Goal: Find specific page/section: Find specific page/section

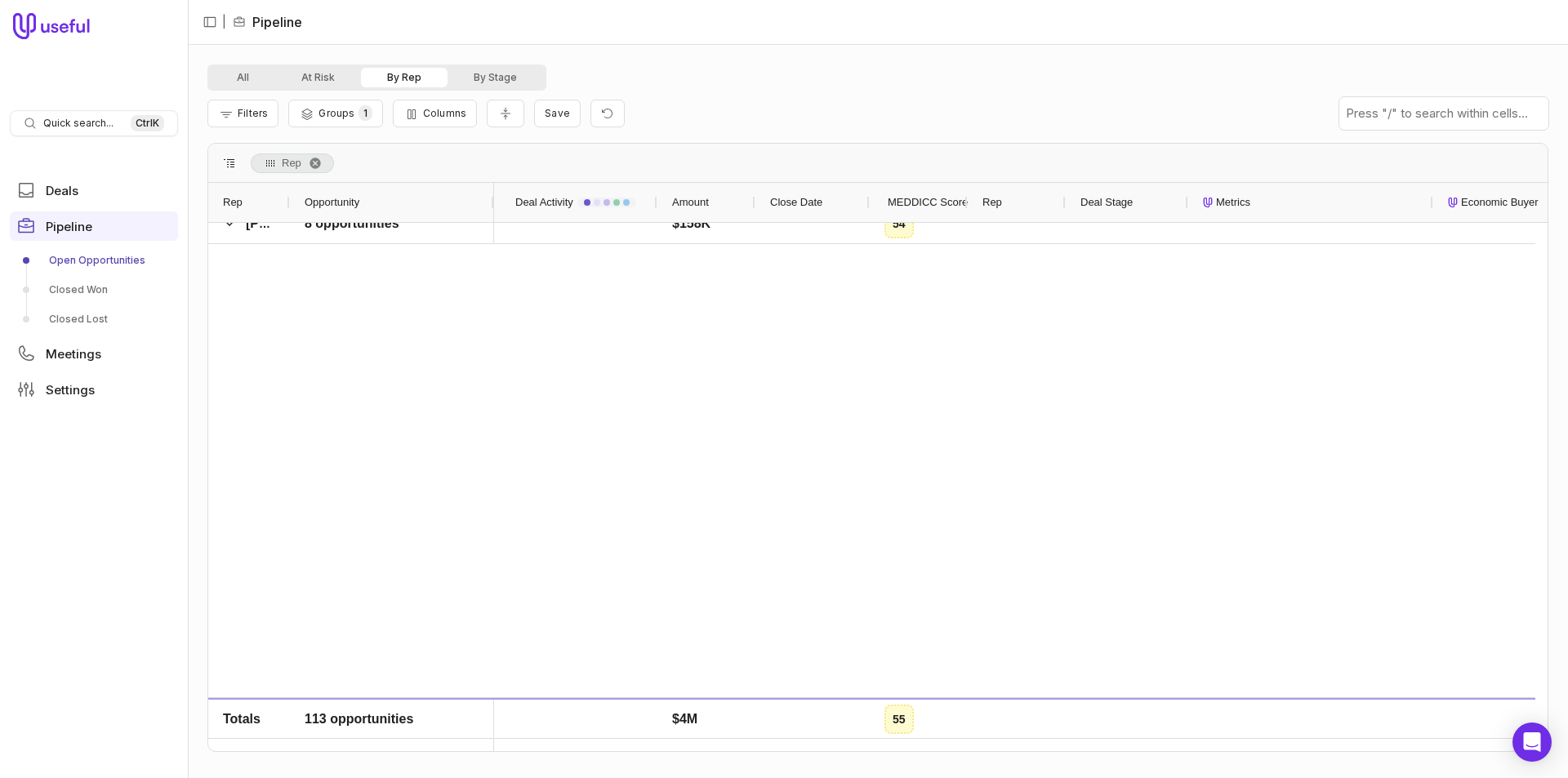
scroll to position [2940, 0]
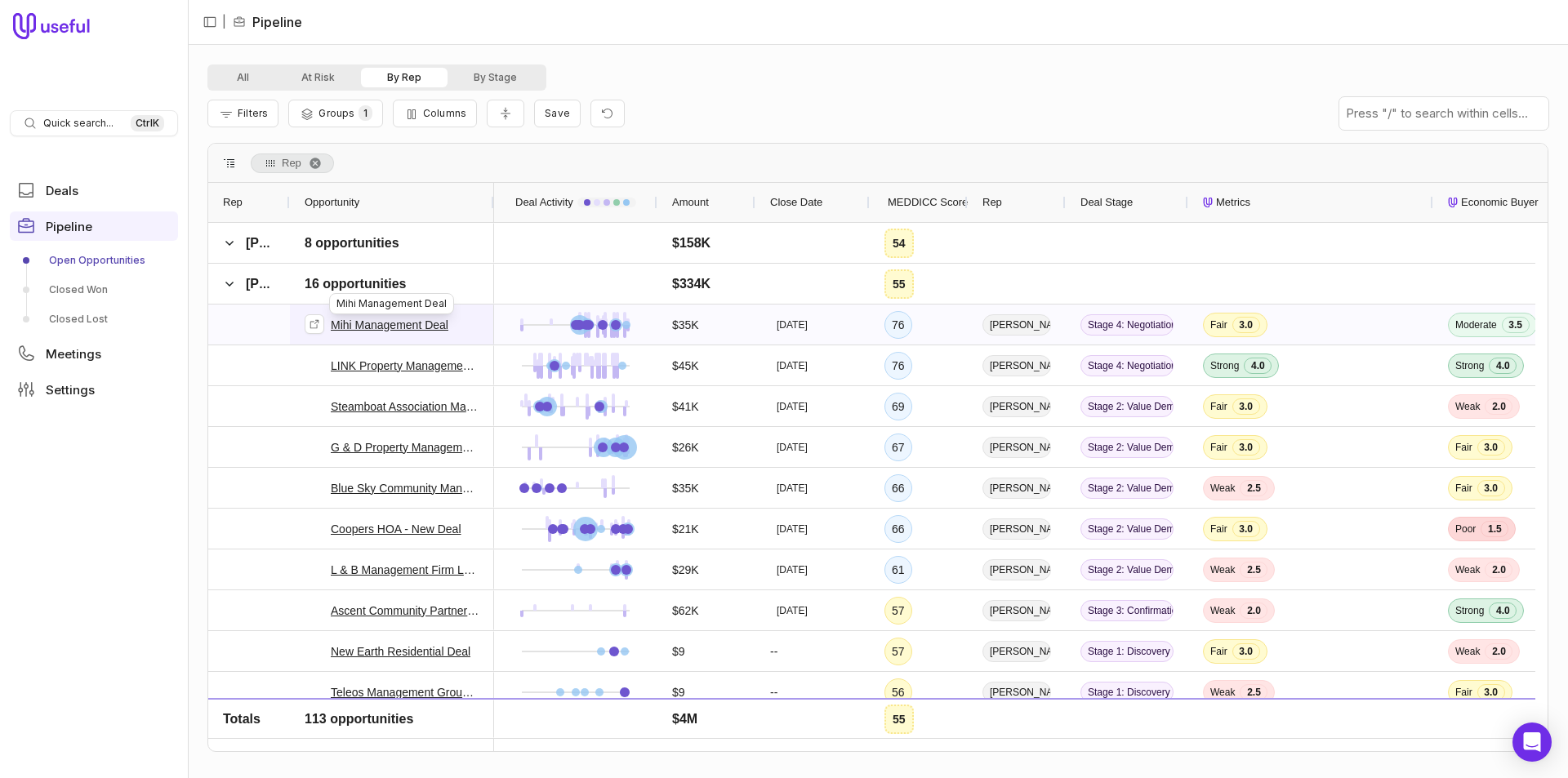
click at [369, 322] on link "Mihi Management Deal" at bounding box center [389, 325] width 118 height 20
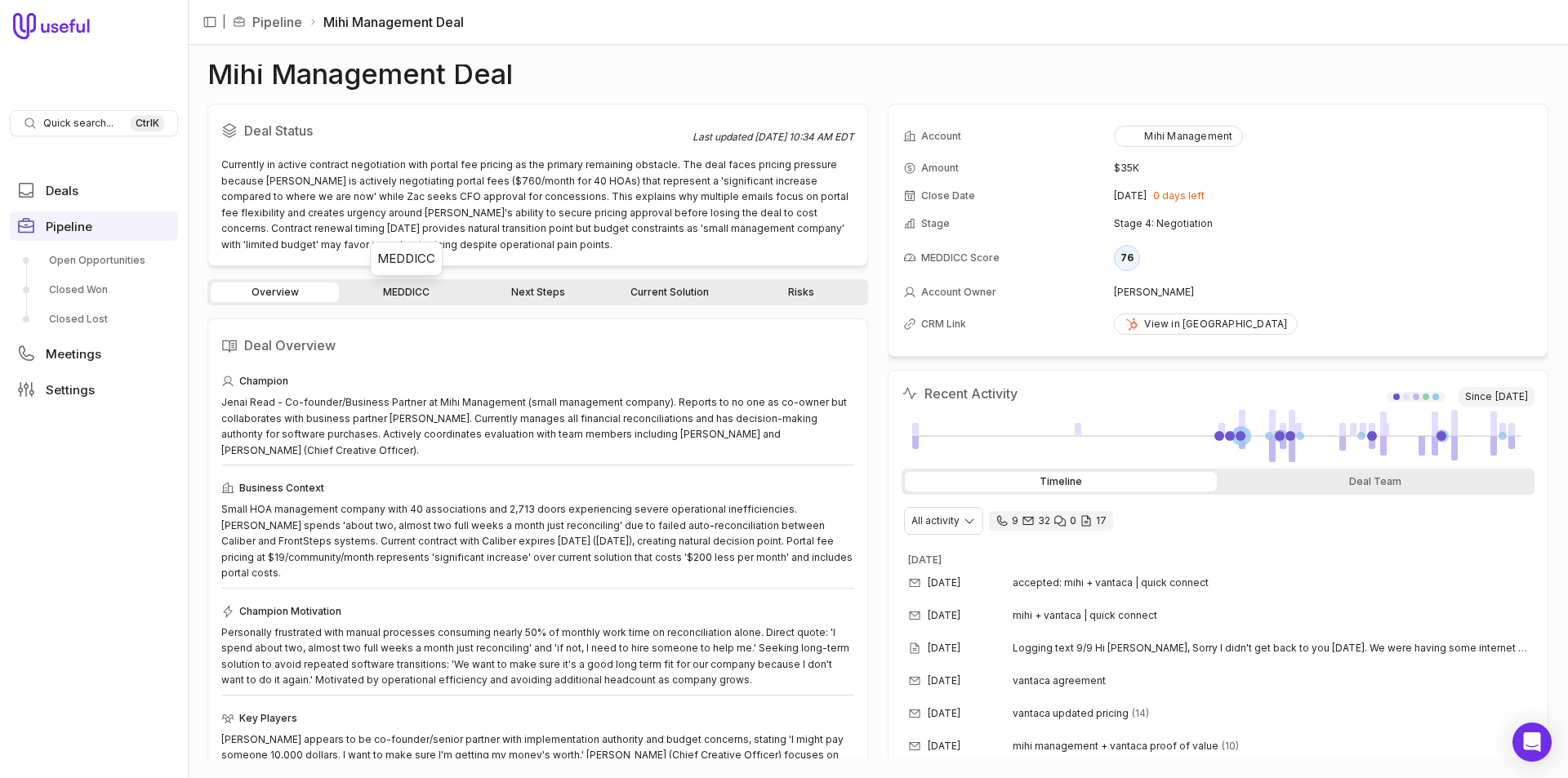
click at [401, 299] on link "MEDDICC" at bounding box center [406, 292] width 128 height 20
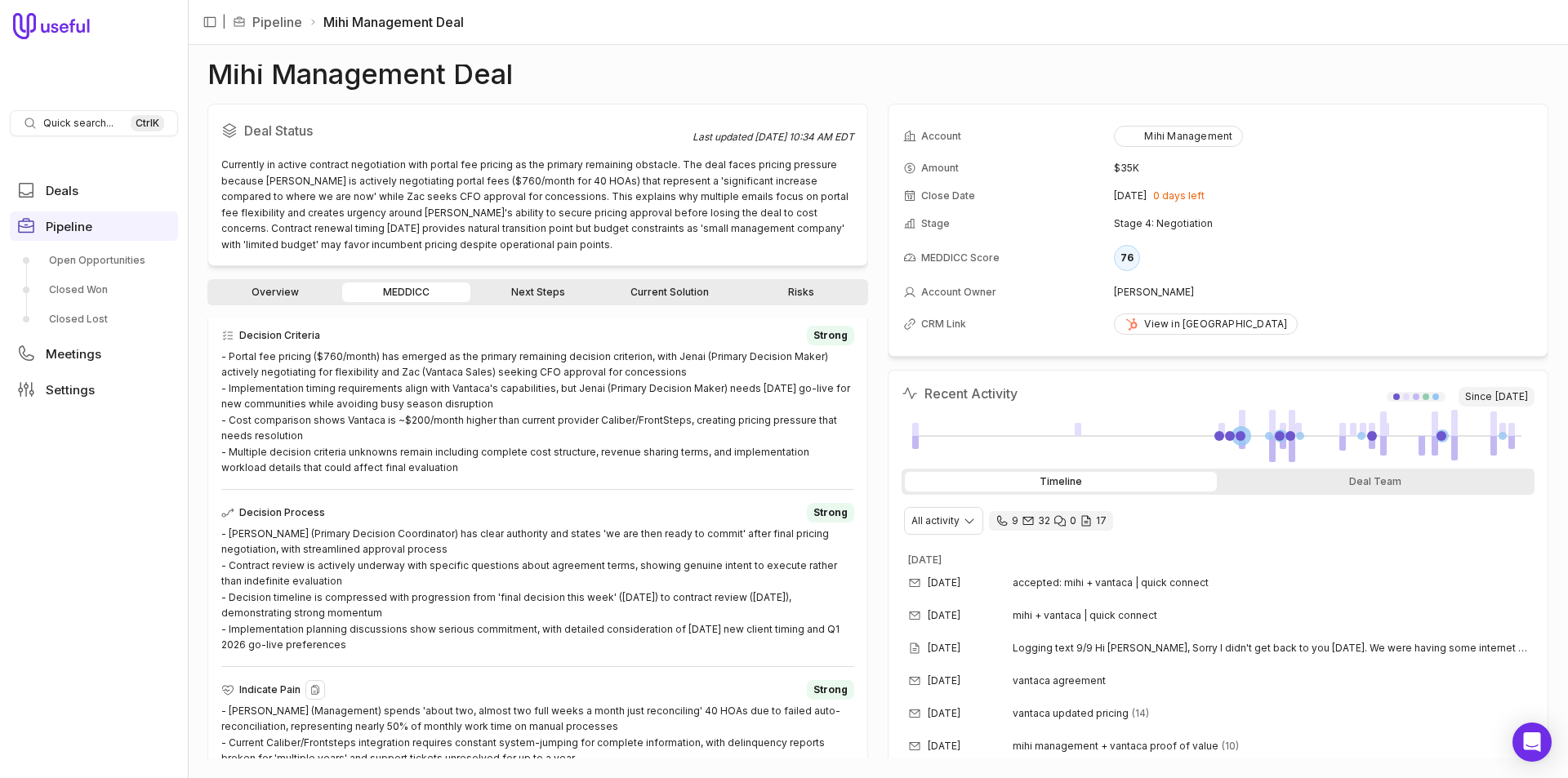
scroll to position [432, 0]
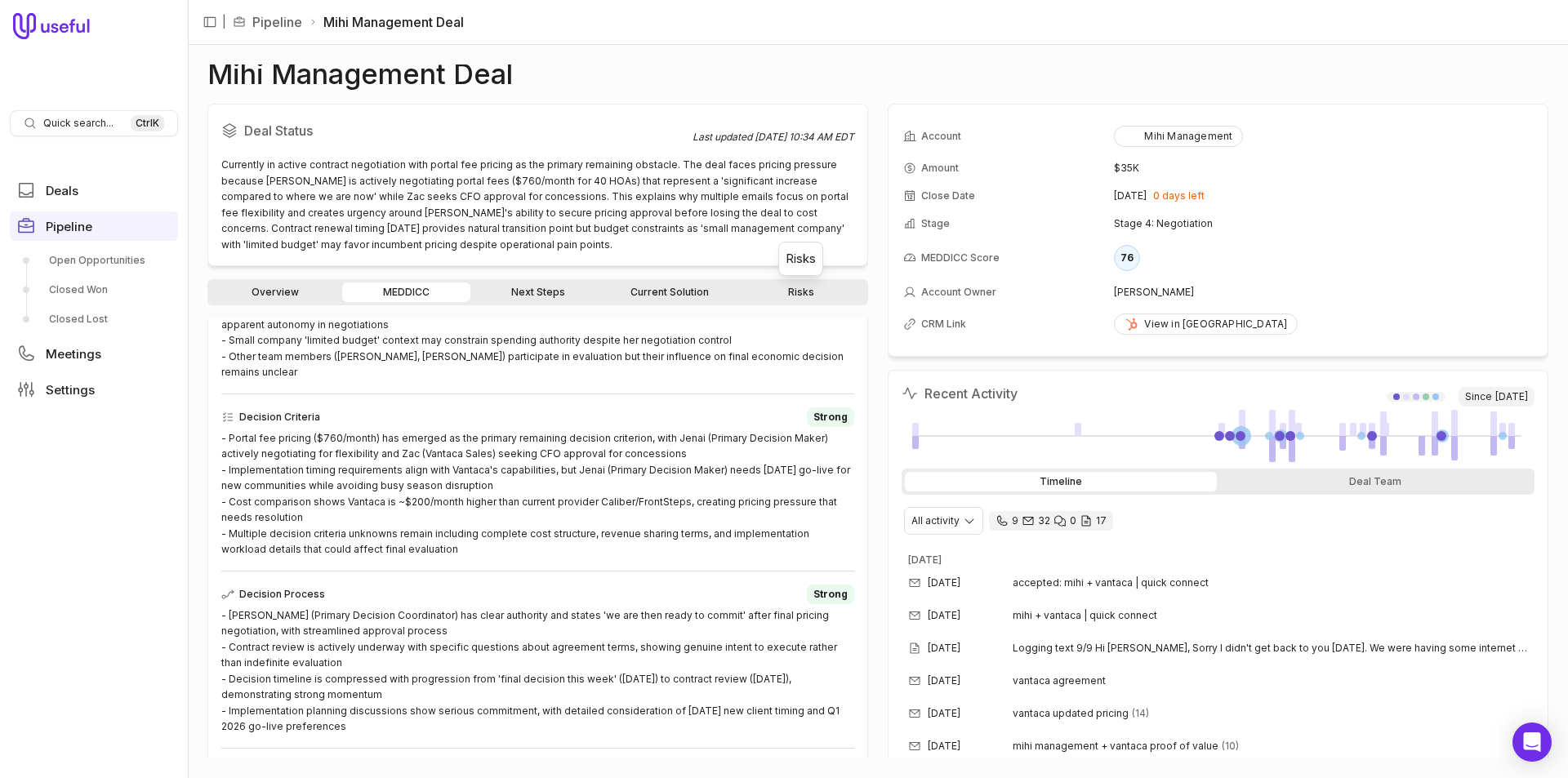
click at [767, 289] on link "Risks" at bounding box center [801, 292] width 128 height 20
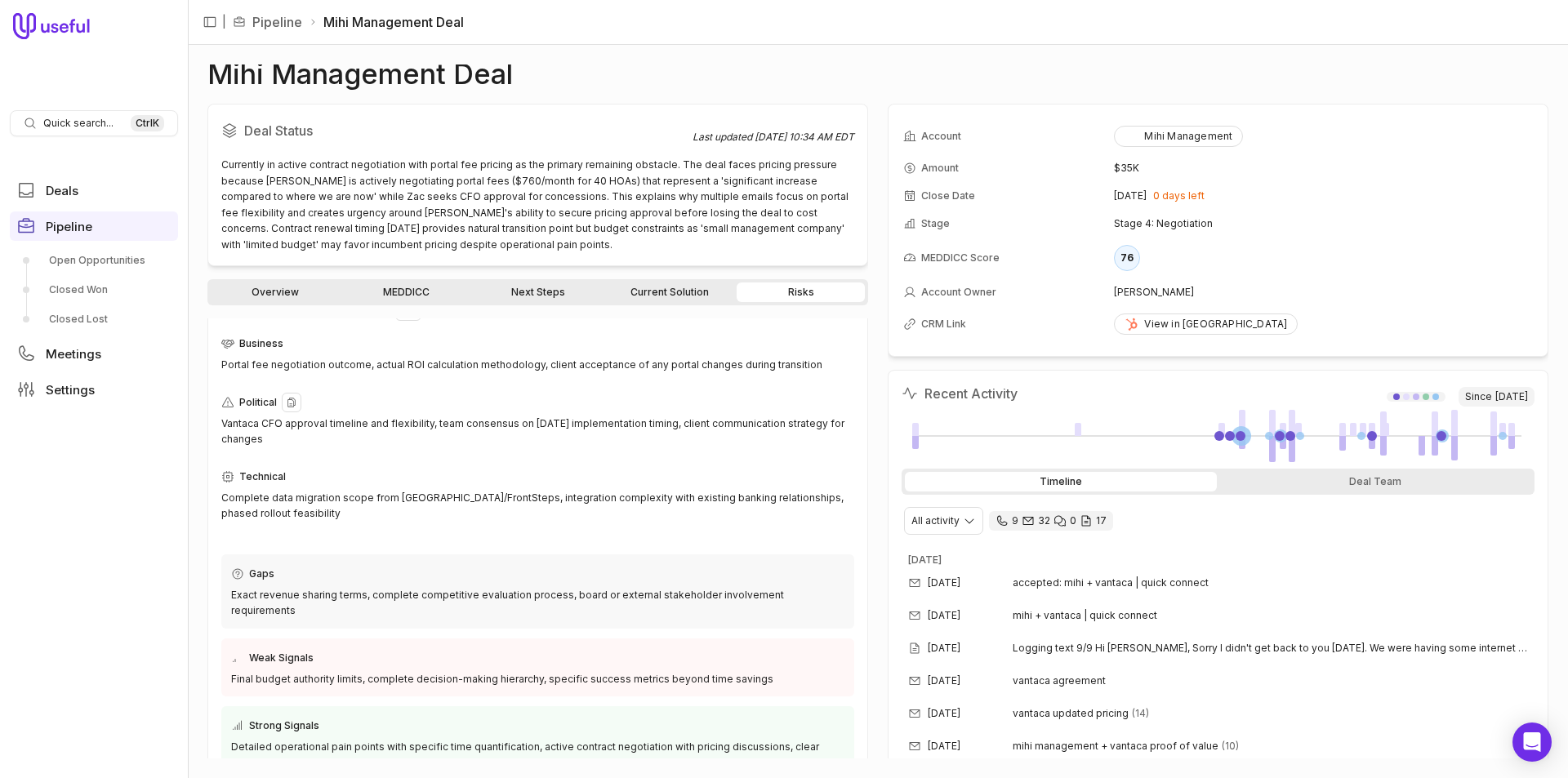
scroll to position [58, 0]
